Goal: Use online tool/utility: Use online tool/utility

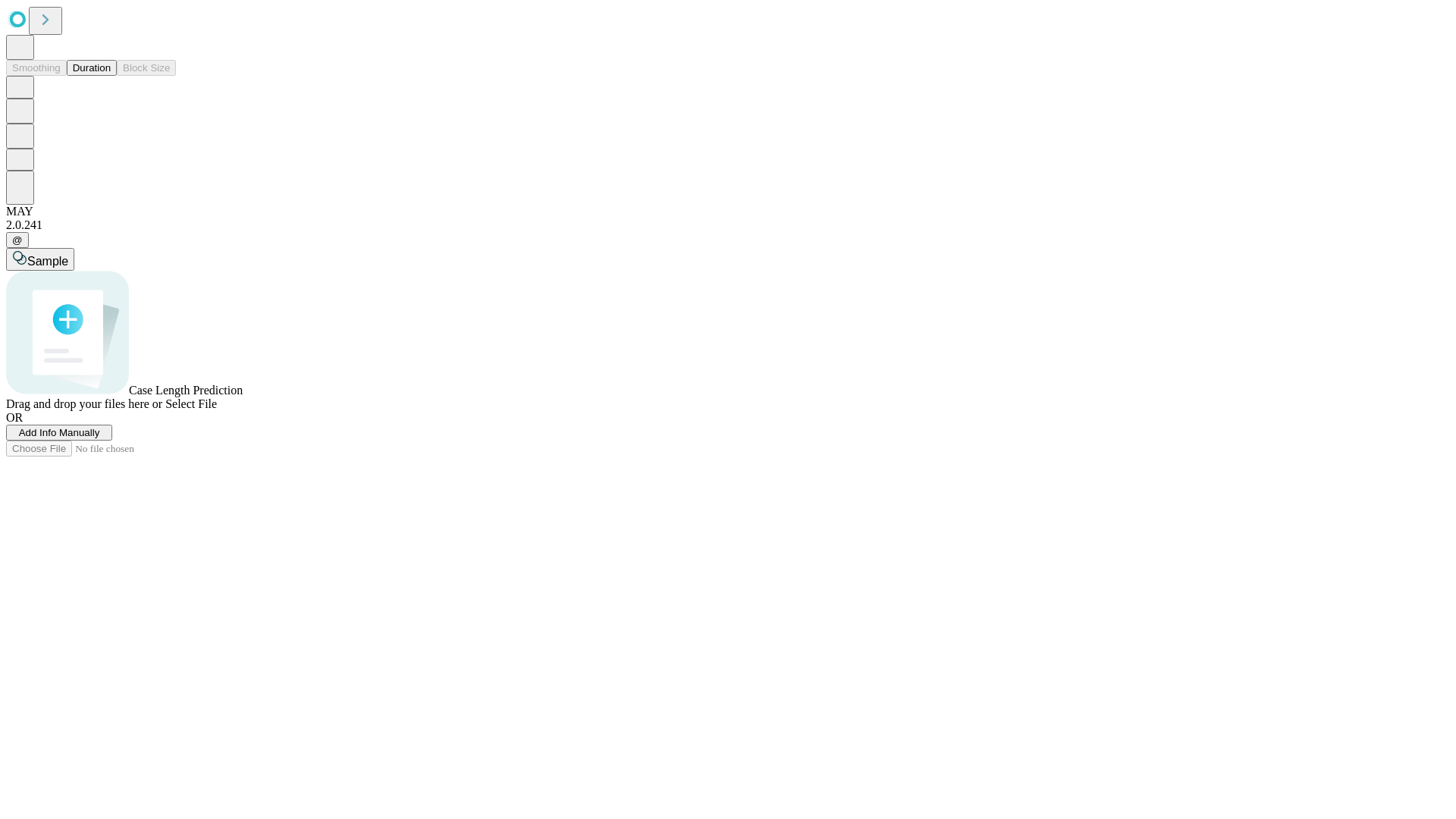
click at [110, 76] on button "Duration" at bounding box center [91, 68] width 50 height 16
click at [68, 255] on span "Sample" at bounding box center [47, 262] width 41 height 13
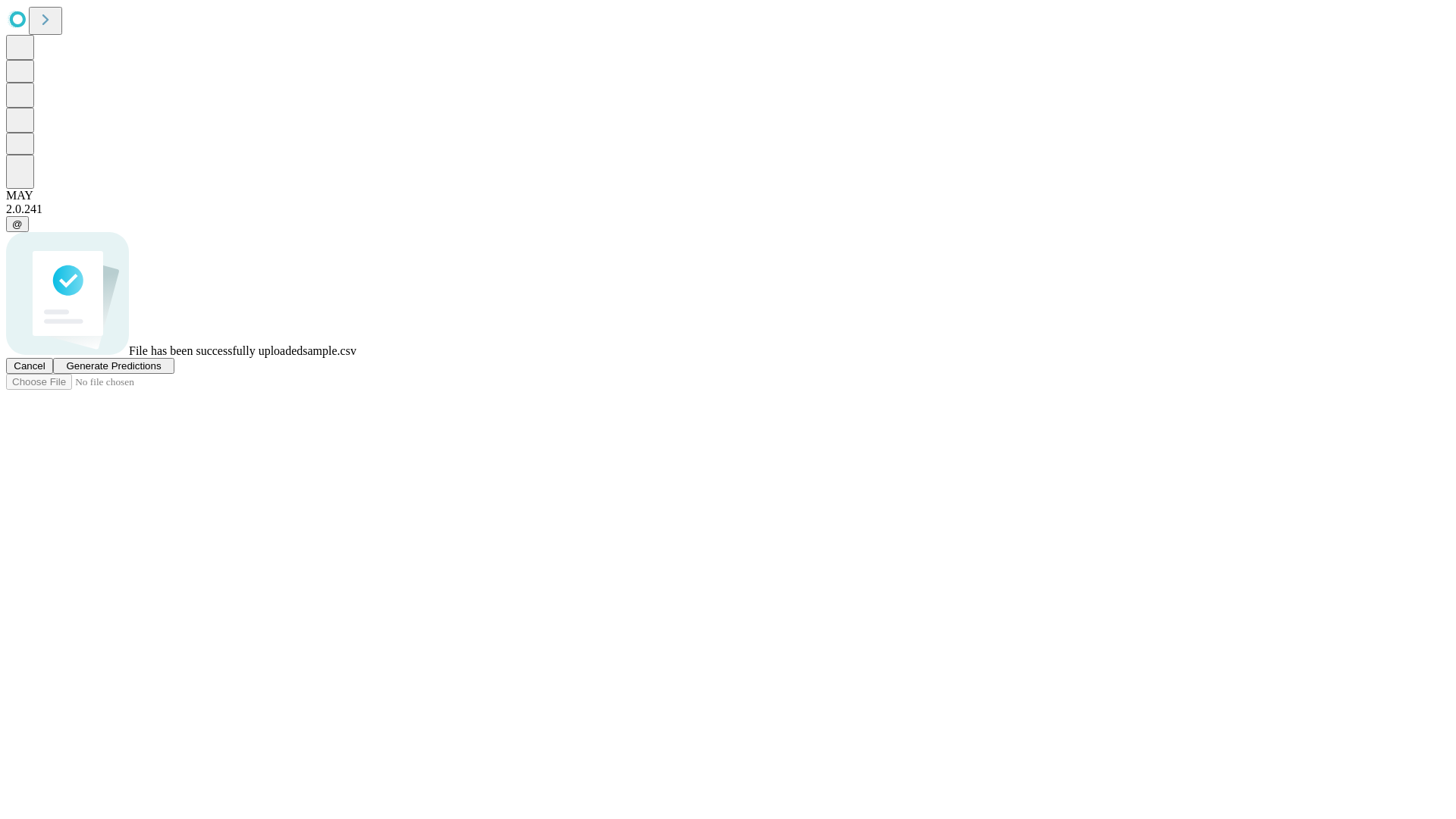
click at [161, 372] on span "Generate Predictions" at bounding box center [113, 366] width 95 height 12
